Goal: Find contact information: Find contact information

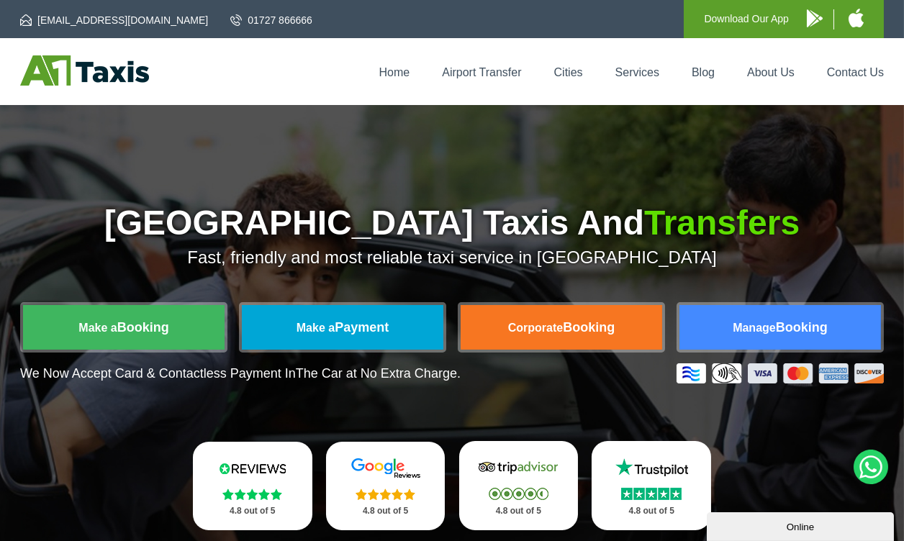
click at [844, 76] on link "Contact Us" at bounding box center [855, 72] width 57 height 12
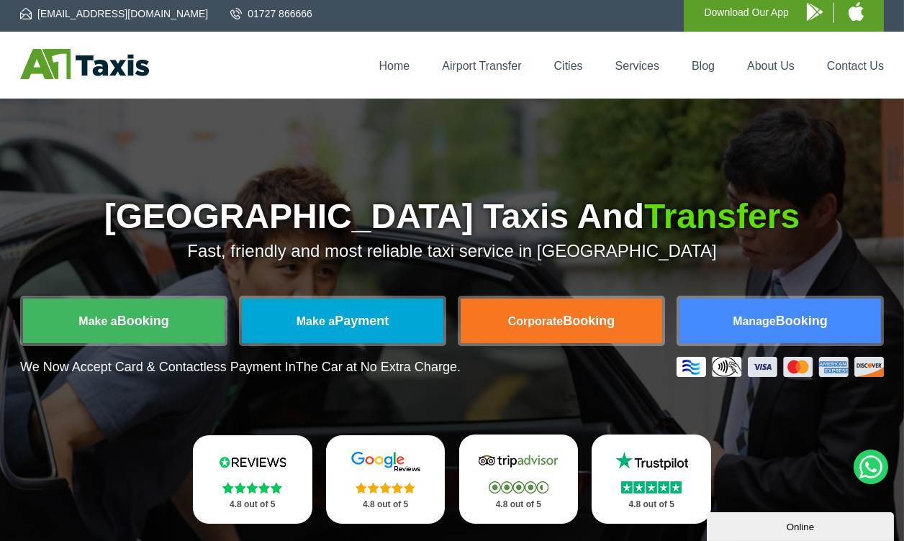
scroll to position [8, 0]
